Goal: Information Seeking & Learning: Understand process/instructions

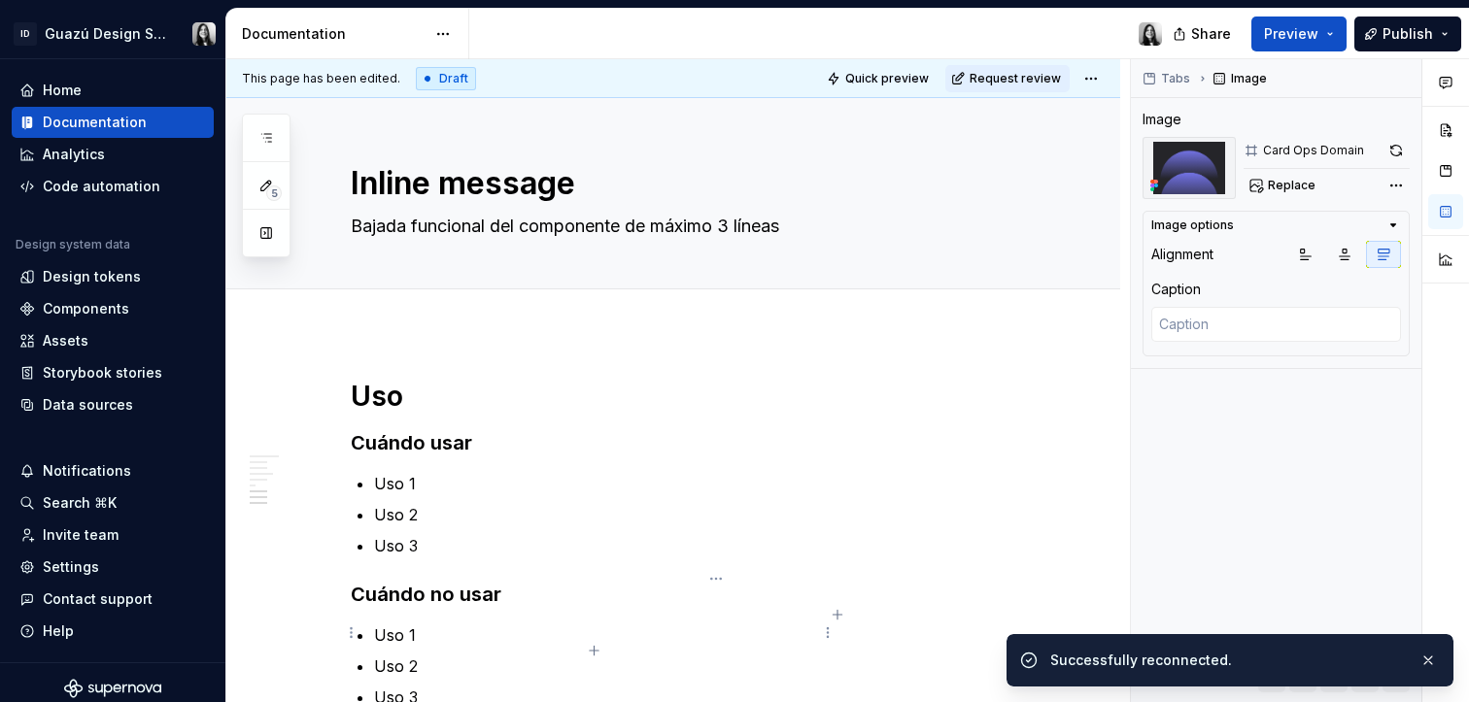
scroll to position [1829, 0]
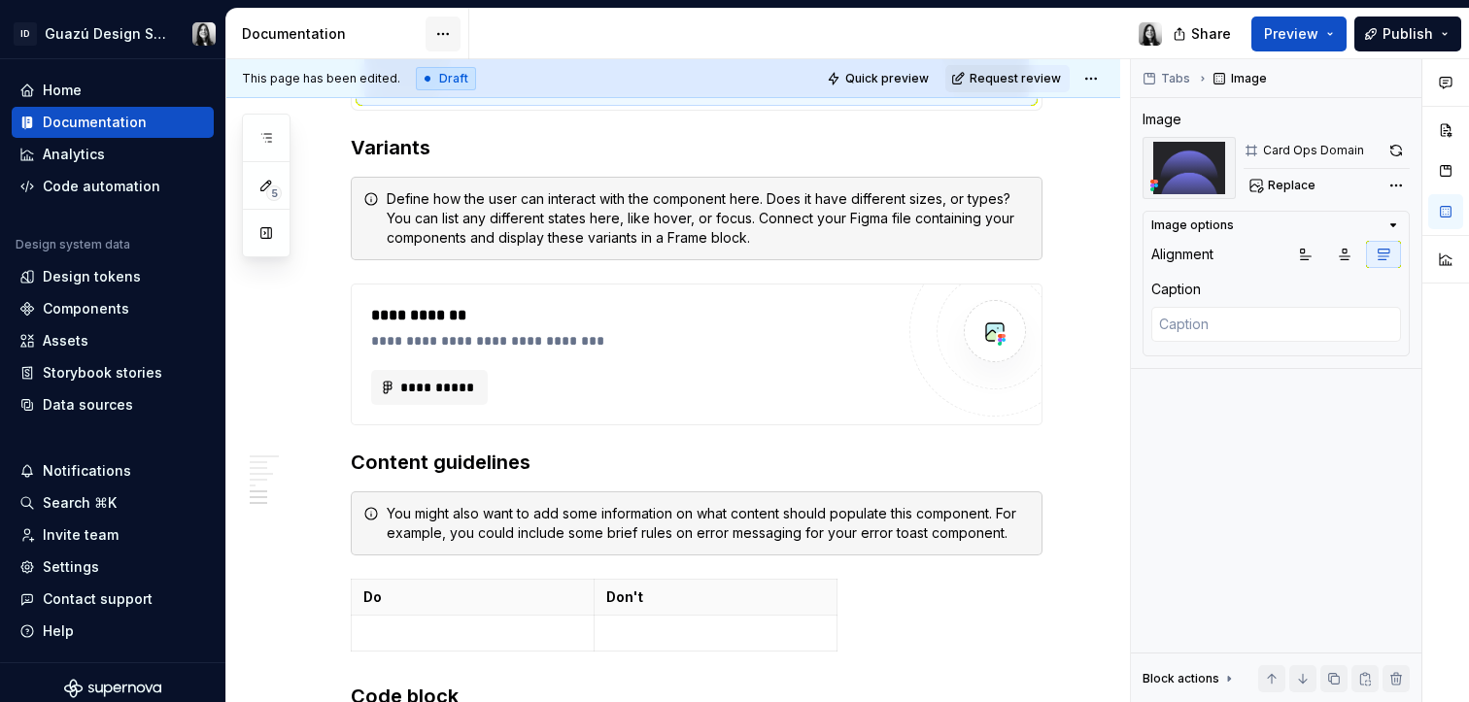
click at [436, 33] on html "ID Guazú Design System Home Documentation Analytics Code automation Design syst…" at bounding box center [734, 351] width 1469 height 702
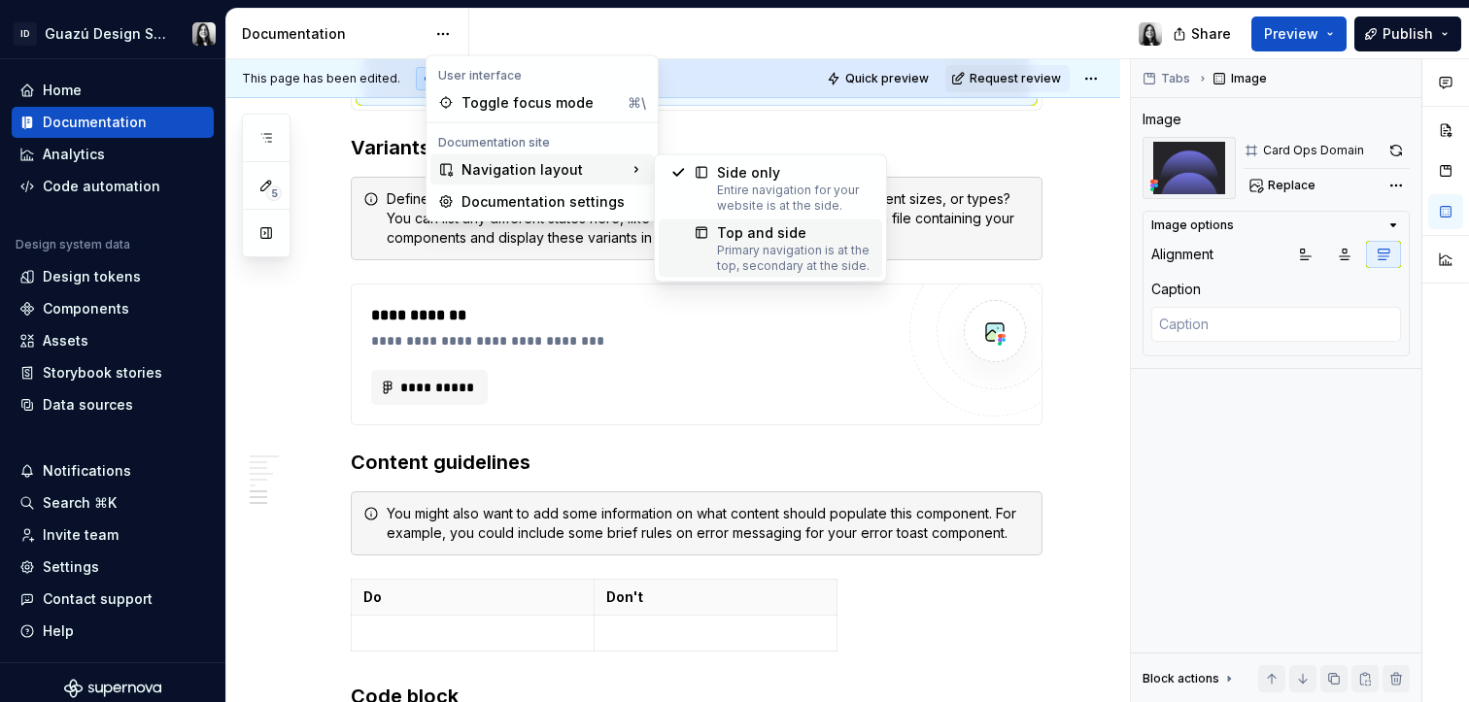
click at [759, 264] on div "Primary navigation is at the top, secondary at the side." at bounding box center [793, 258] width 153 height 31
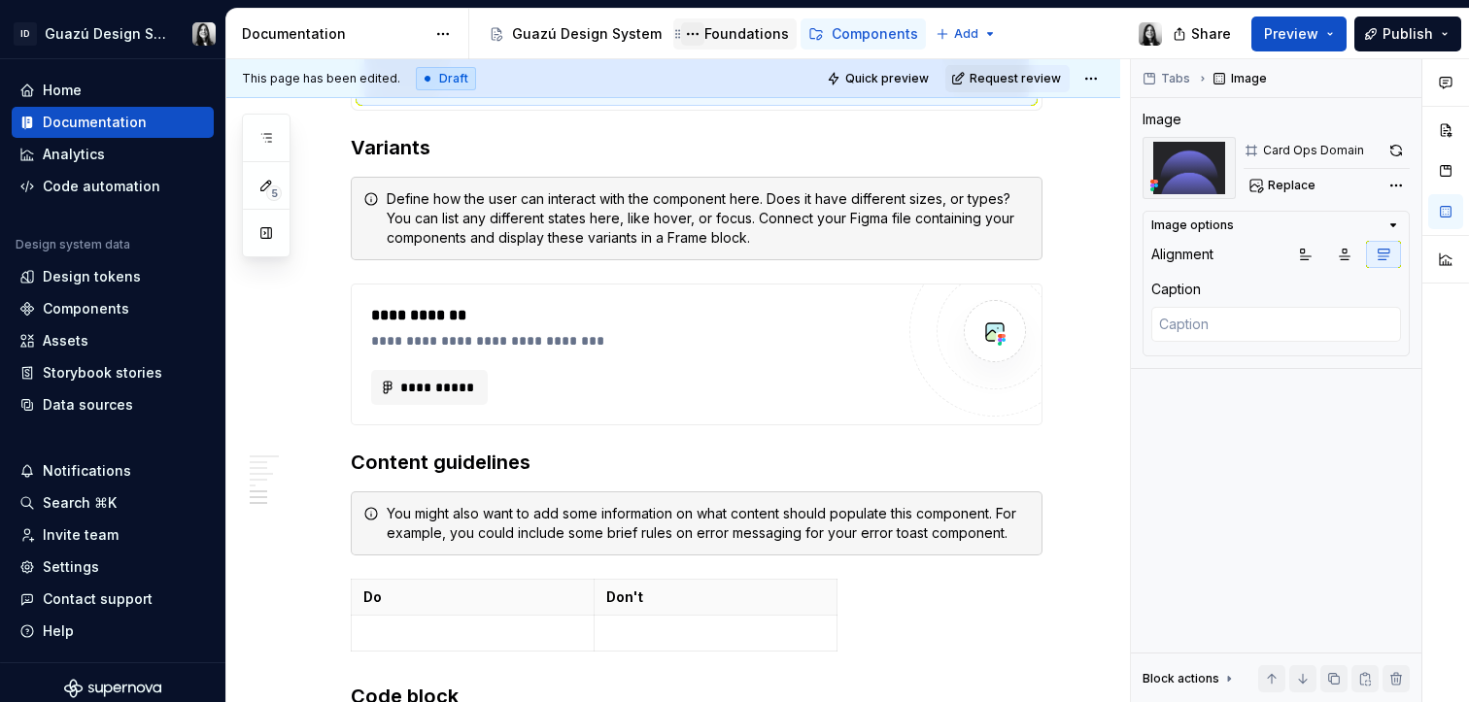
click at [691, 34] on button "Page tree" at bounding box center [692, 33] width 23 height 23
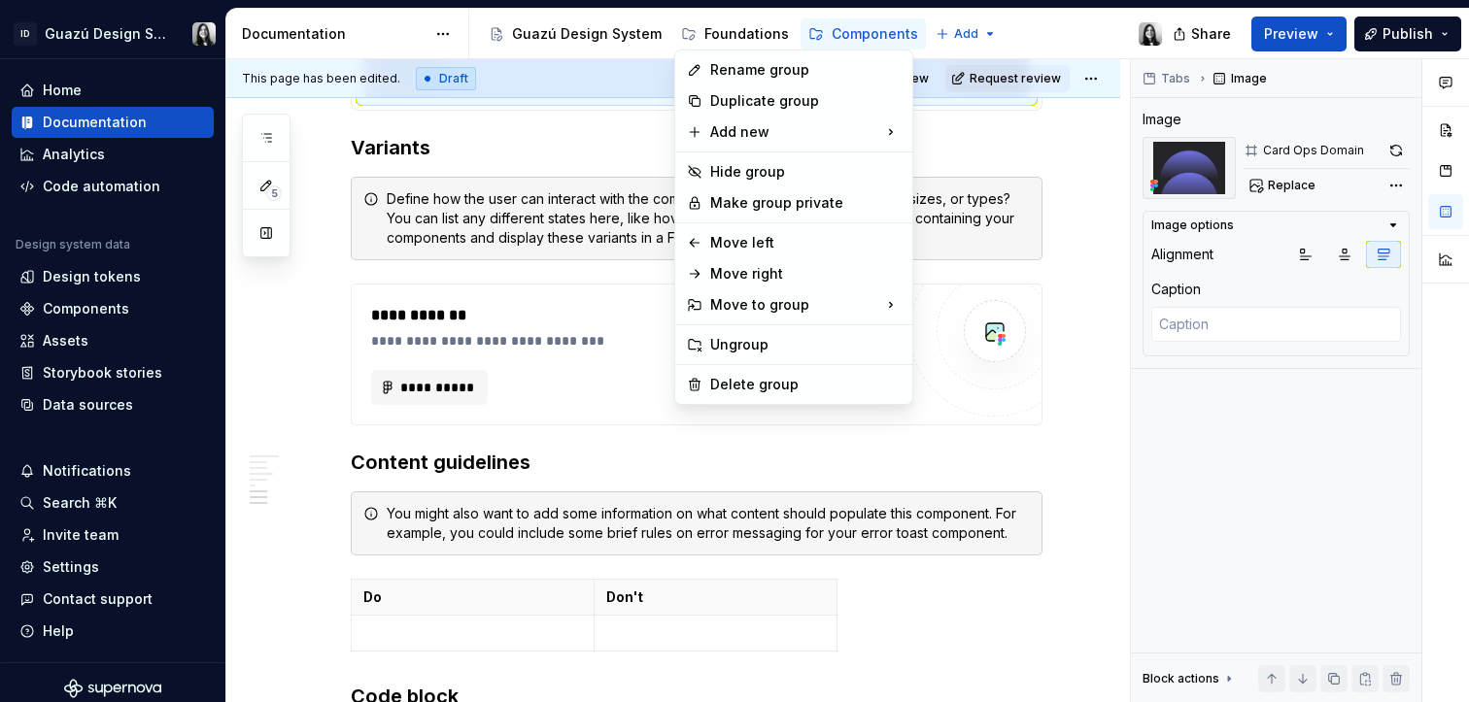
click at [956, 28] on html "ID Guazú Design System Home Documentation Analytics Code automation Design syst…" at bounding box center [734, 351] width 1469 height 702
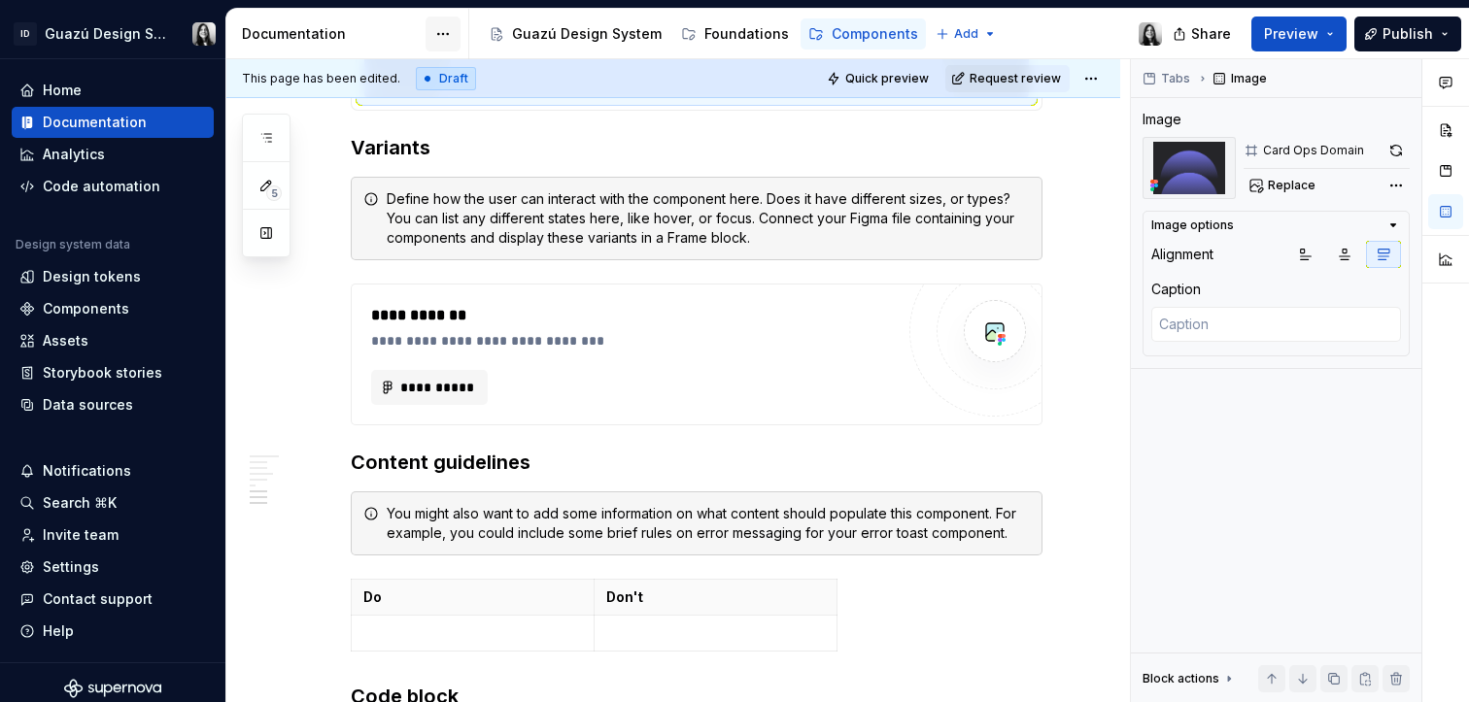
click at [450, 32] on html "ID Guazú Design System Home Documentation Analytics Code automation Design syst…" at bounding box center [734, 351] width 1469 height 702
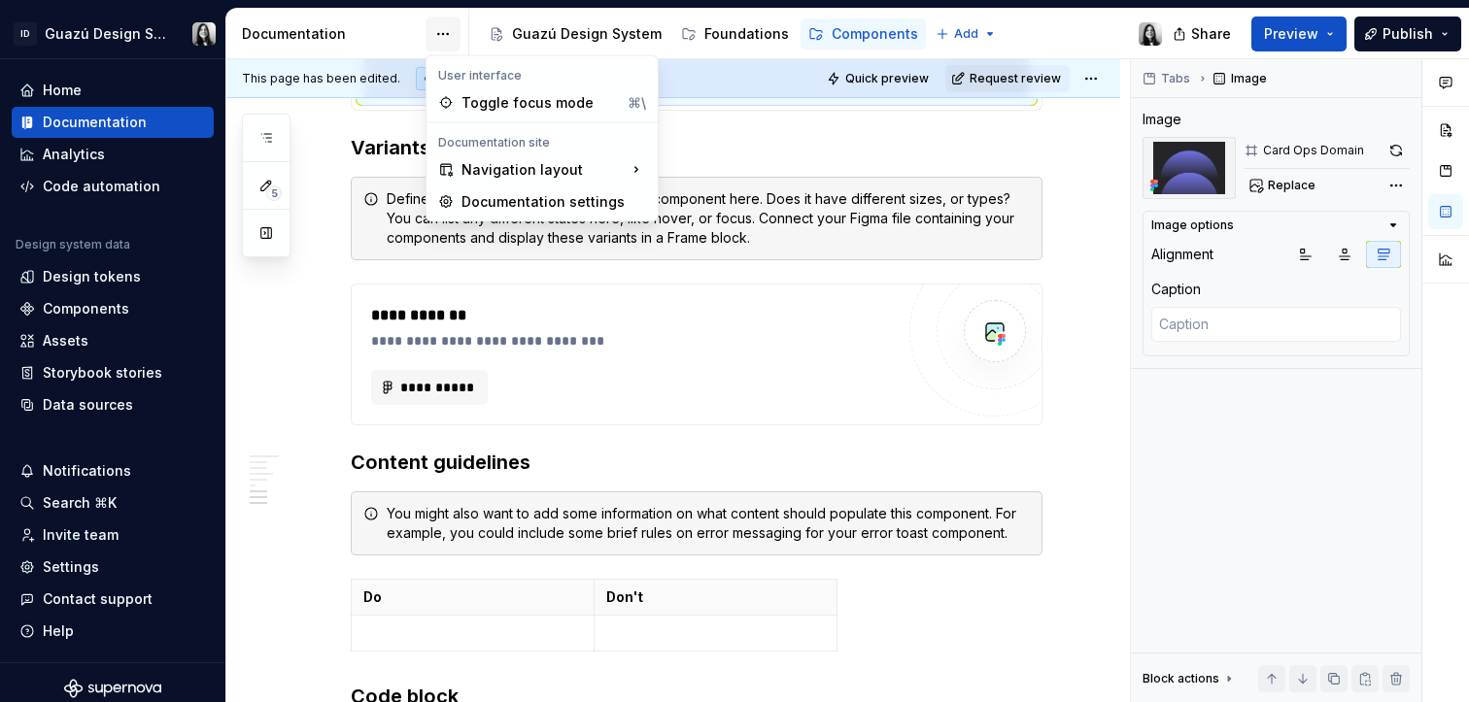
click at [450, 32] on html "ID Guazú Design System Home Documentation Analytics Code automation Design syst…" at bounding box center [734, 351] width 1469 height 702
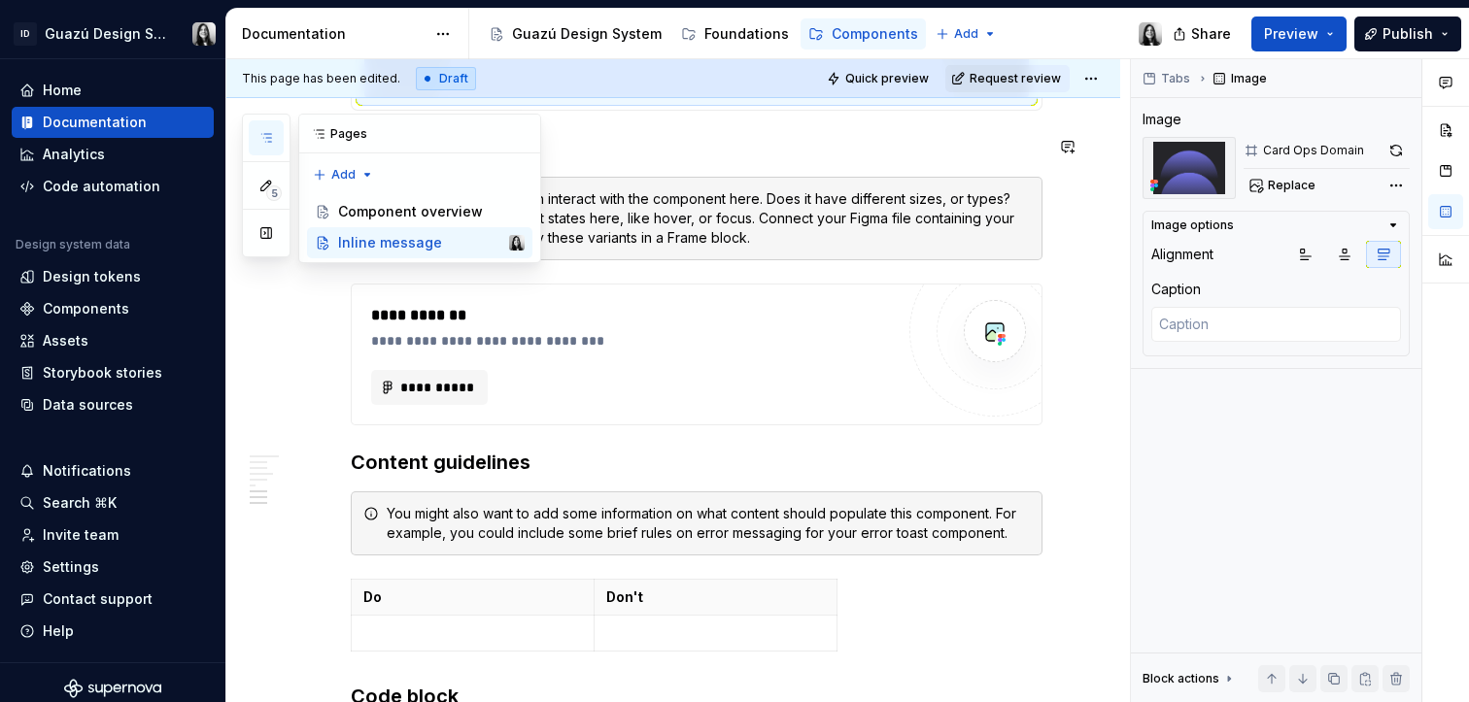
click at [266, 146] on button "button" at bounding box center [266, 137] width 35 height 35
click at [347, 135] on div "Pages" at bounding box center [419, 134] width 241 height 39
click at [271, 235] on button "button" at bounding box center [266, 233] width 35 height 35
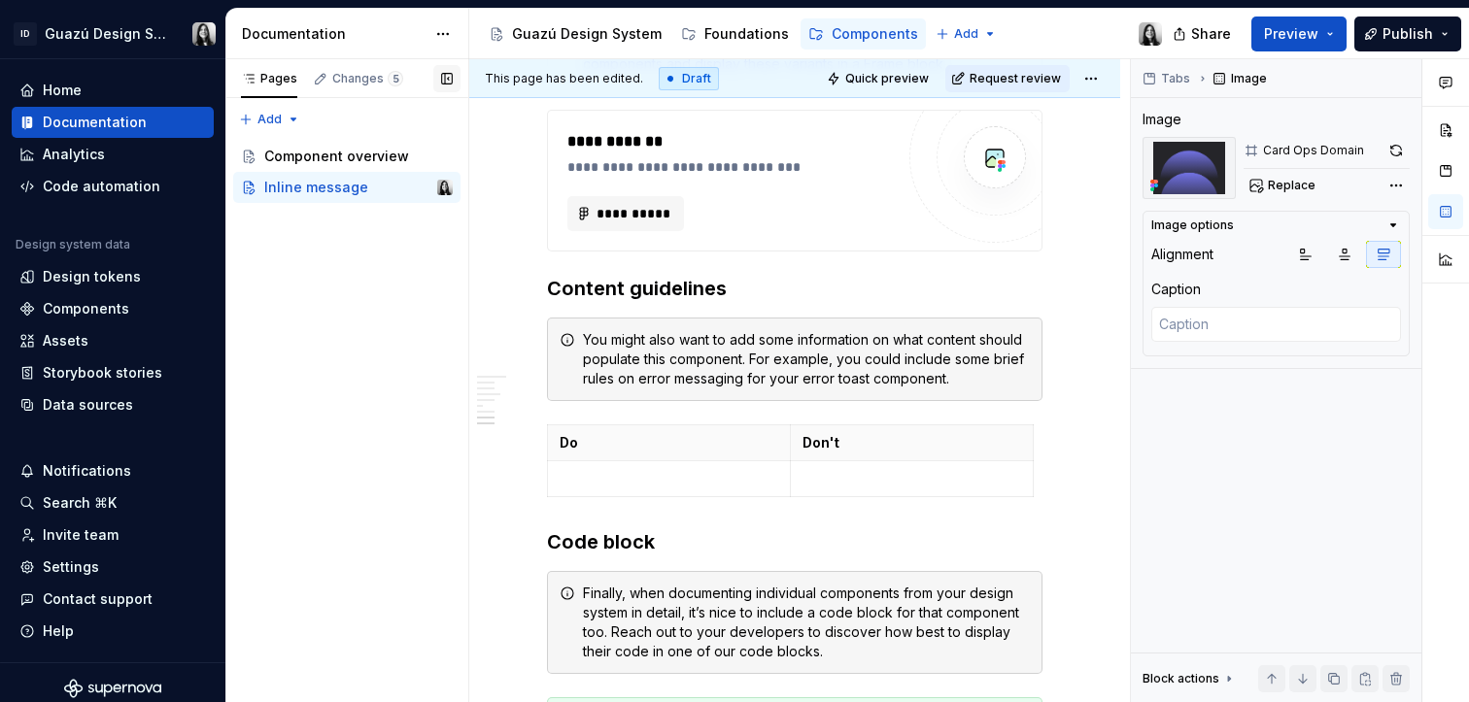
click at [451, 70] on button "button" at bounding box center [446, 78] width 27 height 27
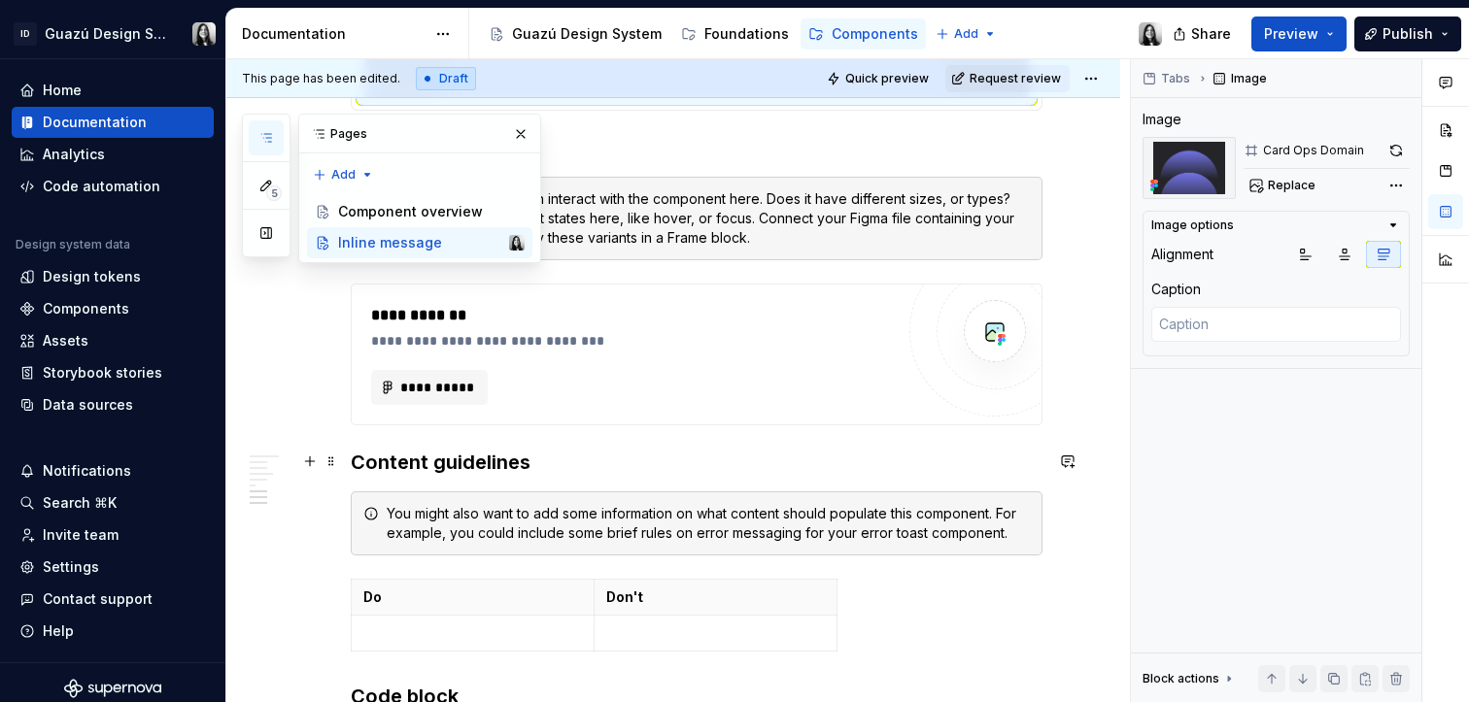
click at [796, 457] on h3 "Content guidelines" at bounding box center [697, 462] width 692 height 27
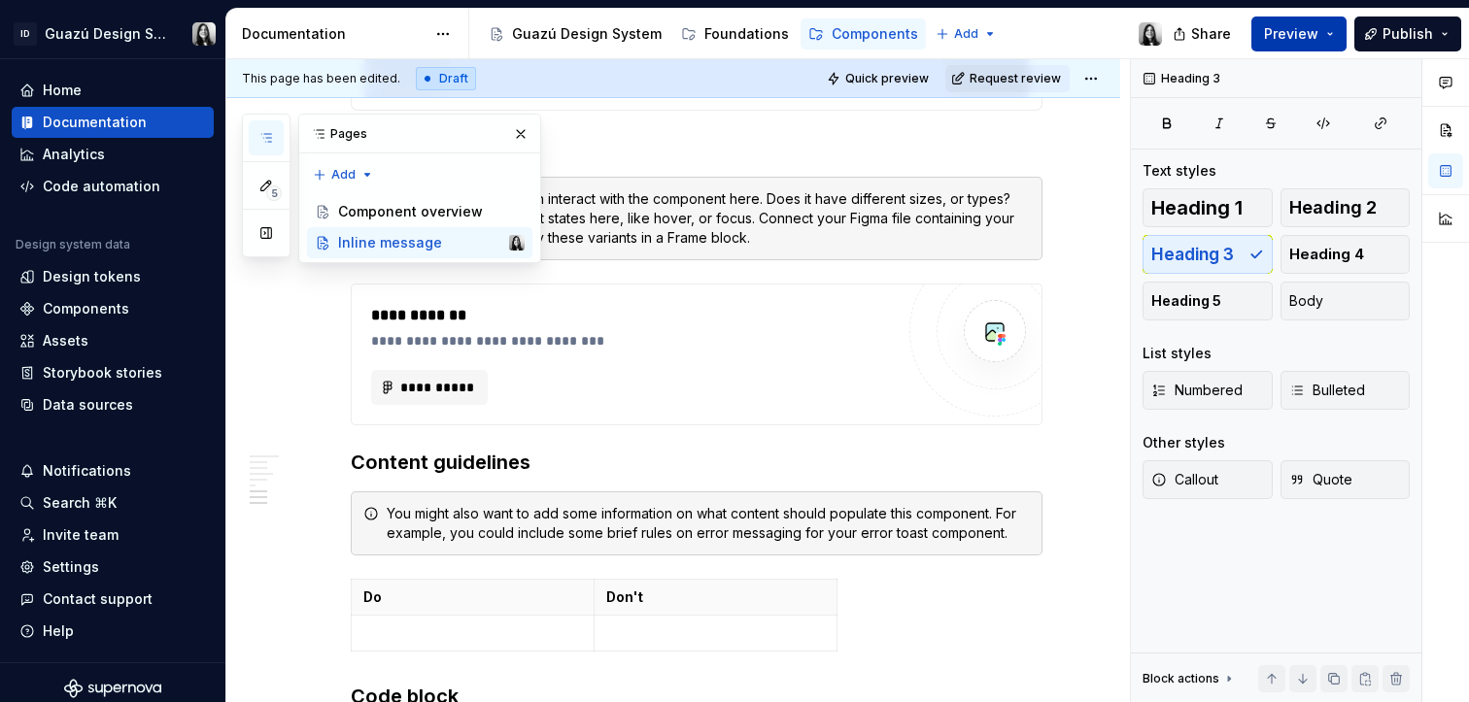
click at [1334, 32] on button "Preview" at bounding box center [1298, 34] width 95 height 35
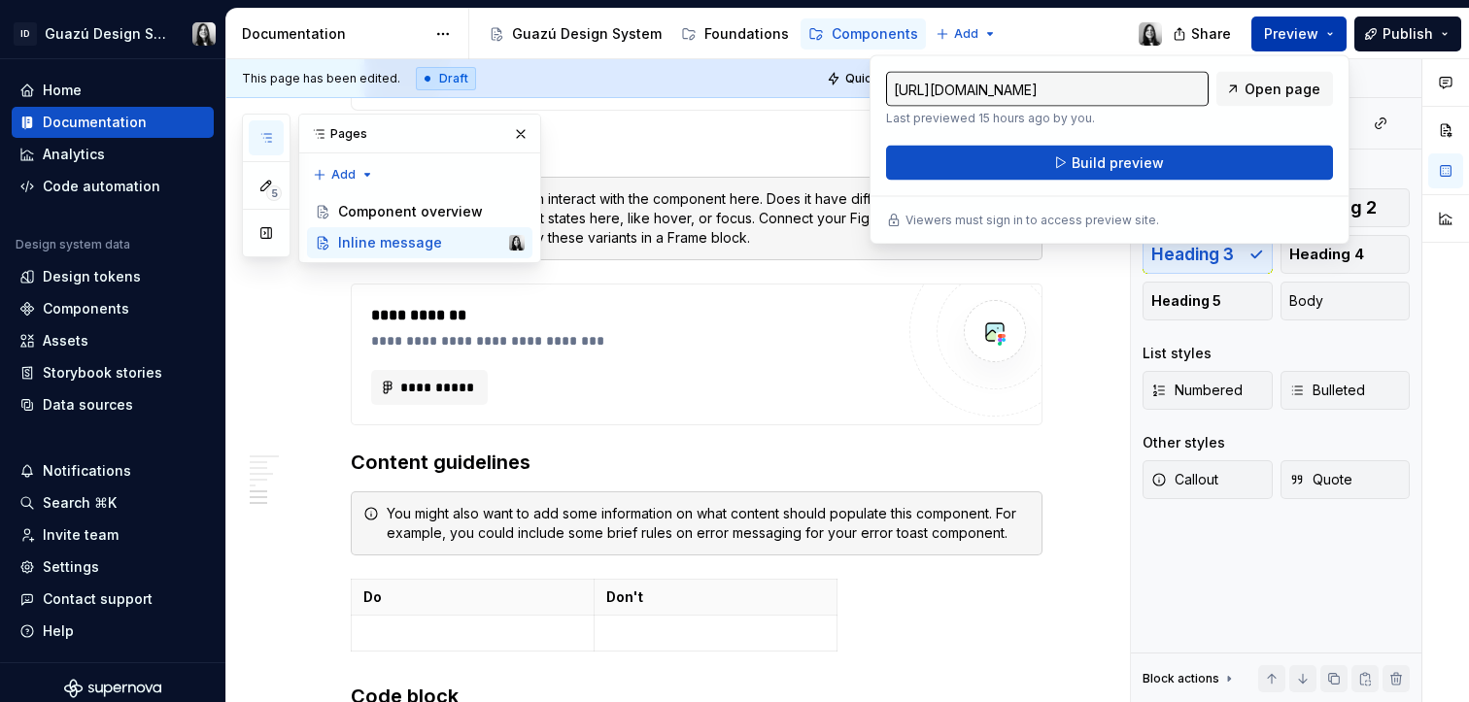
click at [1334, 32] on button "Preview" at bounding box center [1298, 34] width 95 height 35
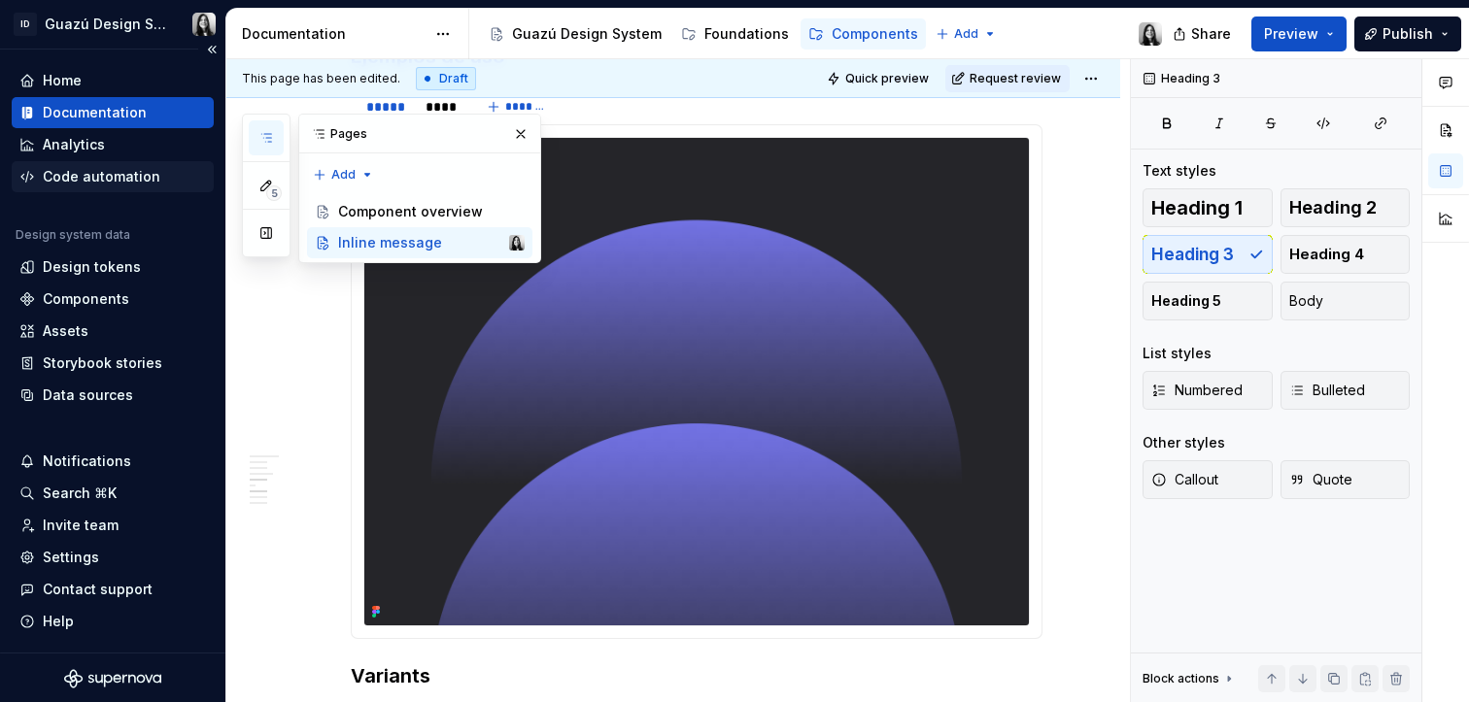
scroll to position [12, 0]
type textarea "*"
click at [100, 550] on div "Settings" at bounding box center [112, 555] width 186 height 19
